Goal: Transaction & Acquisition: Purchase product/service

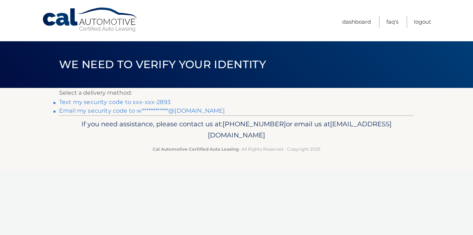
click at [159, 100] on link "Text my security code to xxx-xxx-2893" at bounding box center [114, 101] width 111 height 7
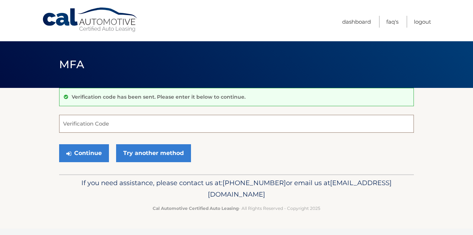
click at [159, 125] on input "Verification Code" at bounding box center [236, 124] width 355 height 18
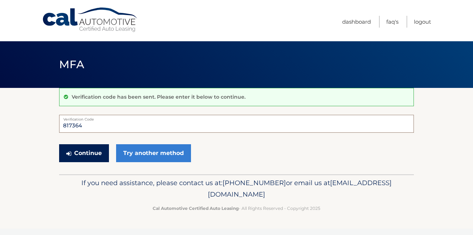
type input "817364"
click at [96, 147] on button "Continue" at bounding box center [84, 153] width 50 height 18
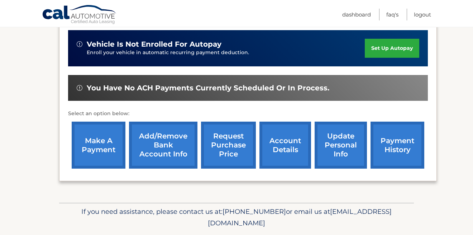
scroll to position [188, 0]
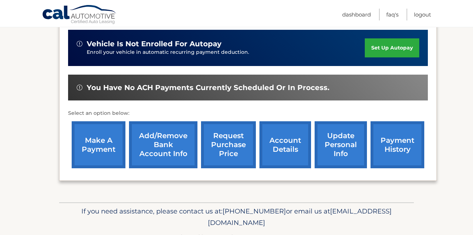
click at [107, 139] on link "make a payment" at bounding box center [99, 144] width 54 height 47
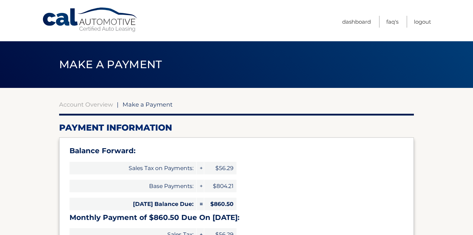
select select "NTYzZGJiMzAtMWUzZC00YjE5LTgzYjMtMjI1YTg2NDFmNjJk"
click at [85, 103] on link "Account Overview" at bounding box center [86, 104] width 54 height 7
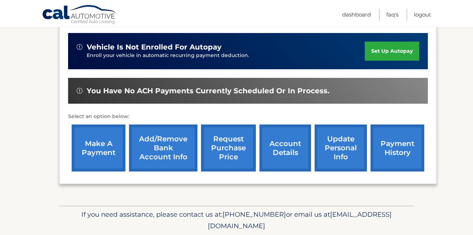
scroll to position [184, 0]
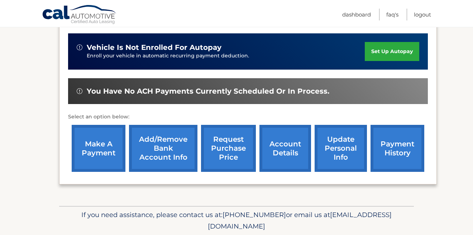
click at [417, 144] on link "payment history" at bounding box center [397, 148] width 54 height 47
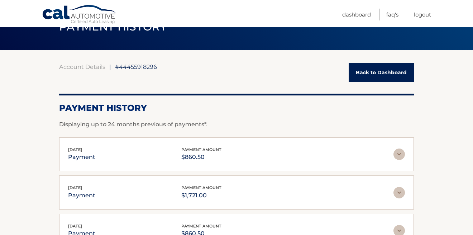
scroll to position [36, 0]
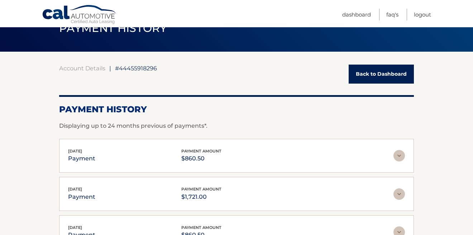
click at [377, 73] on link "Back to Dashboard" at bounding box center [380, 73] width 65 height 19
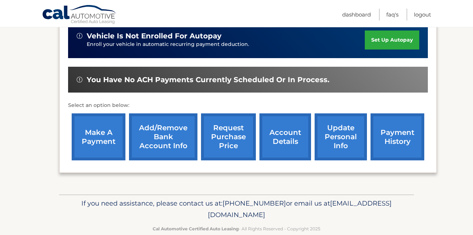
scroll to position [194, 0]
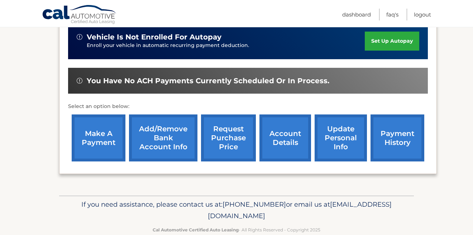
click at [96, 131] on link "make a payment" at bounding box center [99, 137] width 54 height 47
click at [102, 126] on link "make a payment" at bounding box center [99, 137] width 54 height 47
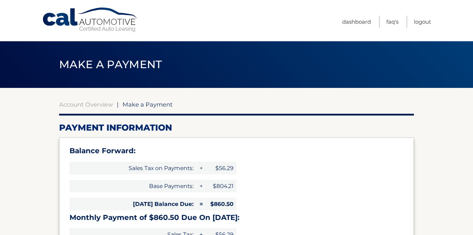
select select "NTYzZGJiMzAtMWUzZC00YjE5LTgzYjMtMjI1YTg2NDFmNjJk"
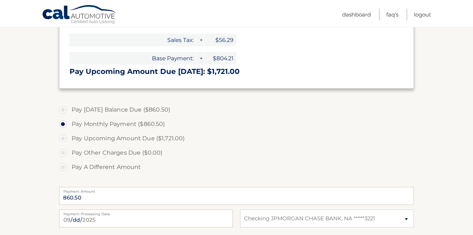
scroll to position [205, 0]
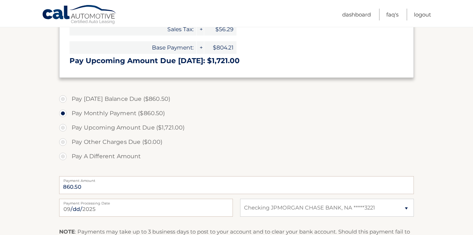
click at [65, 96] on label "Pay [DATE] Balance Due ($860.50)" at bounding box center [236, 99] width 355 height 14
click at [65, 96] on input "Pay [DATE] Balance Due ($860.50)" at bounding box center [65, 97] width 7 height 11
radio input "true"
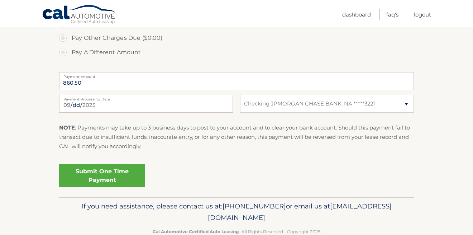
scroll to position [312, 0]
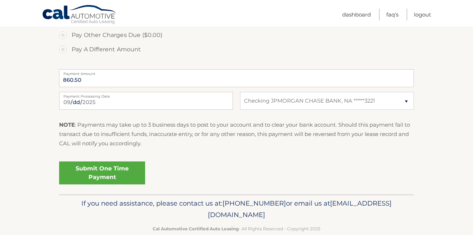
click at [104, 175] on link "Submit One Time Payment" at bounding box center [102, 172] width 86 height 23
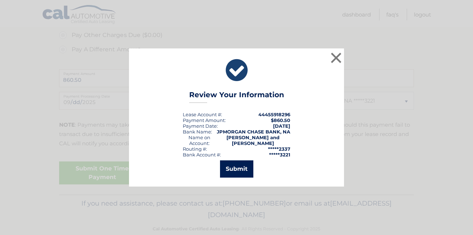
click at [239, 164] on button "Submit" at bounding box center [236, 168] width 33 height 17
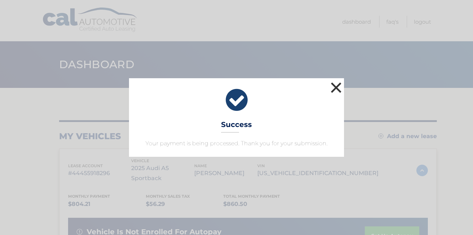
click at [335, 86] on button "×" at bounding box center [336, 87] width 14 height 14
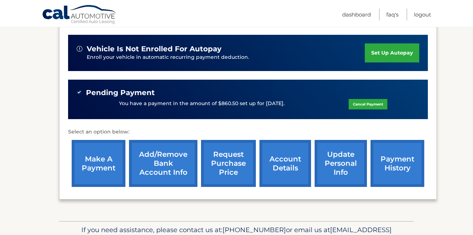
scroll to position [185, 0]
